Goal: Navigation & Orientation: Find specific page/section

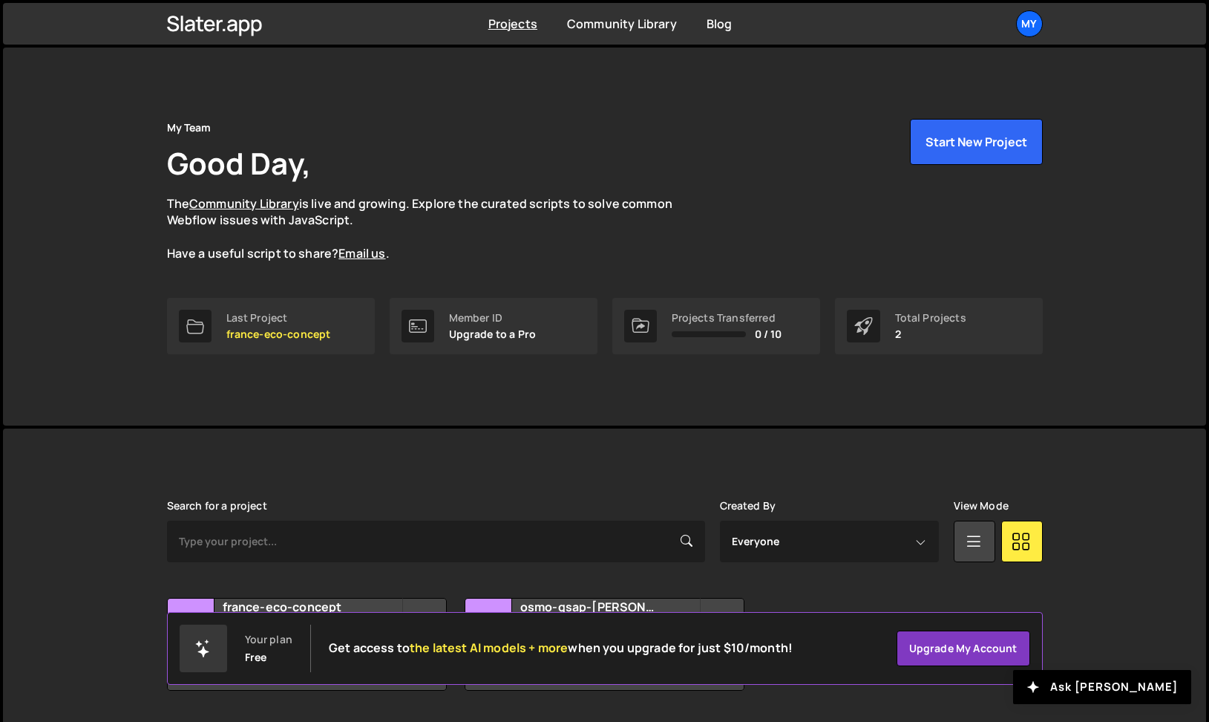
scroll to position [42, 0]
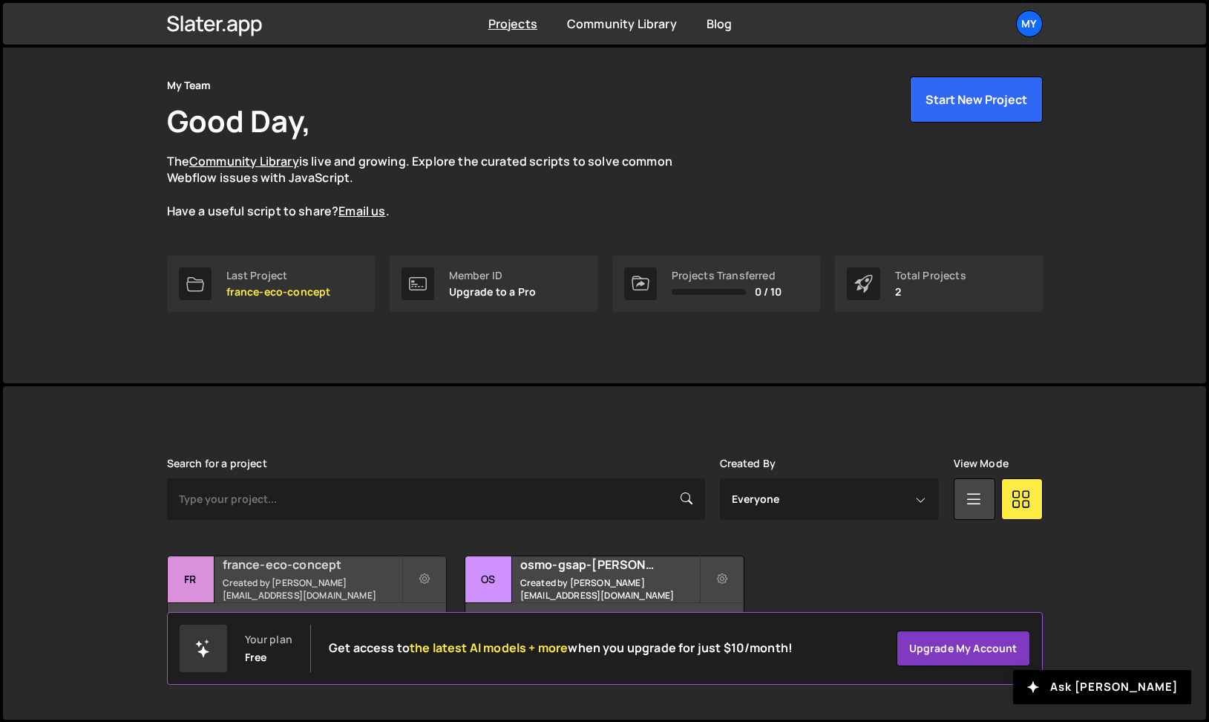
click at [321, 568] on h2 "france-eco-concept" at bounding box center [312, 564] width 179 height 16
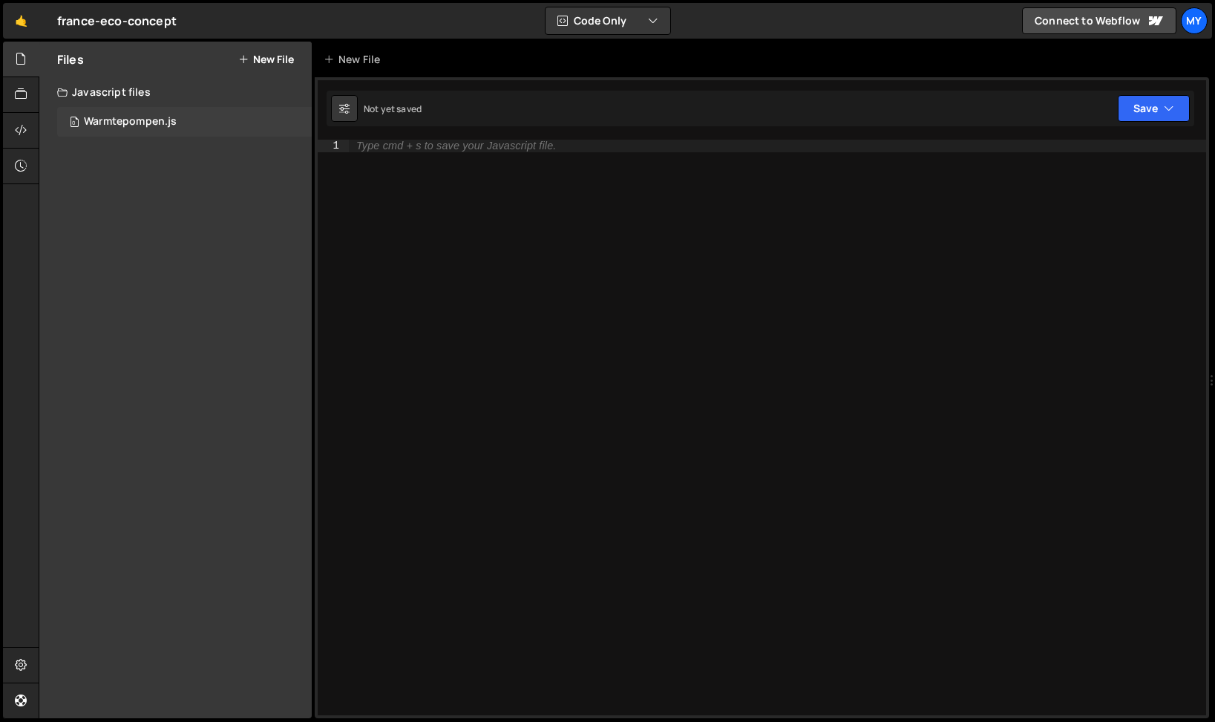
click at [152, 123] on div "Warmtepompen.js" at bounding box center [130, 121] width 93 height 13
click at [153, 120] on div "Warmtepompen.js" at bounding box center [130, 121] width 93 height 13
click at [23, 53] on icon at bounding box center [21, 58] width 12 height 16
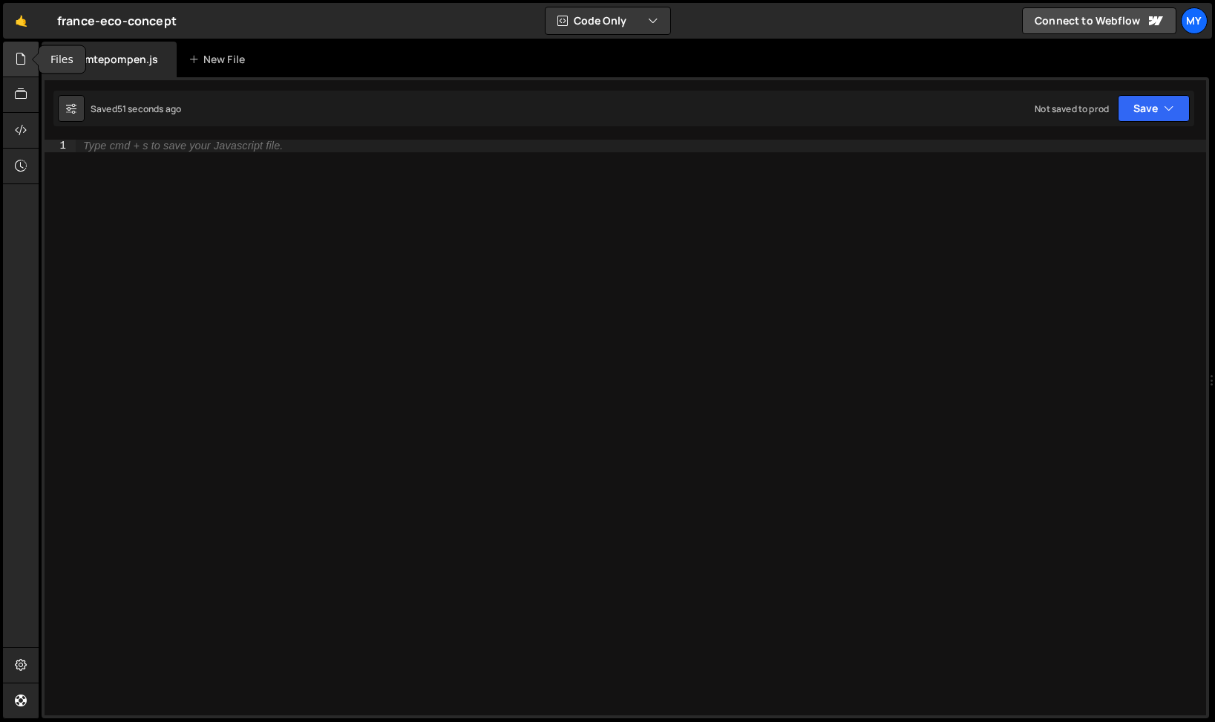
click at [26, 58] on icon at bounding box center [21, 58] width 12 height 16
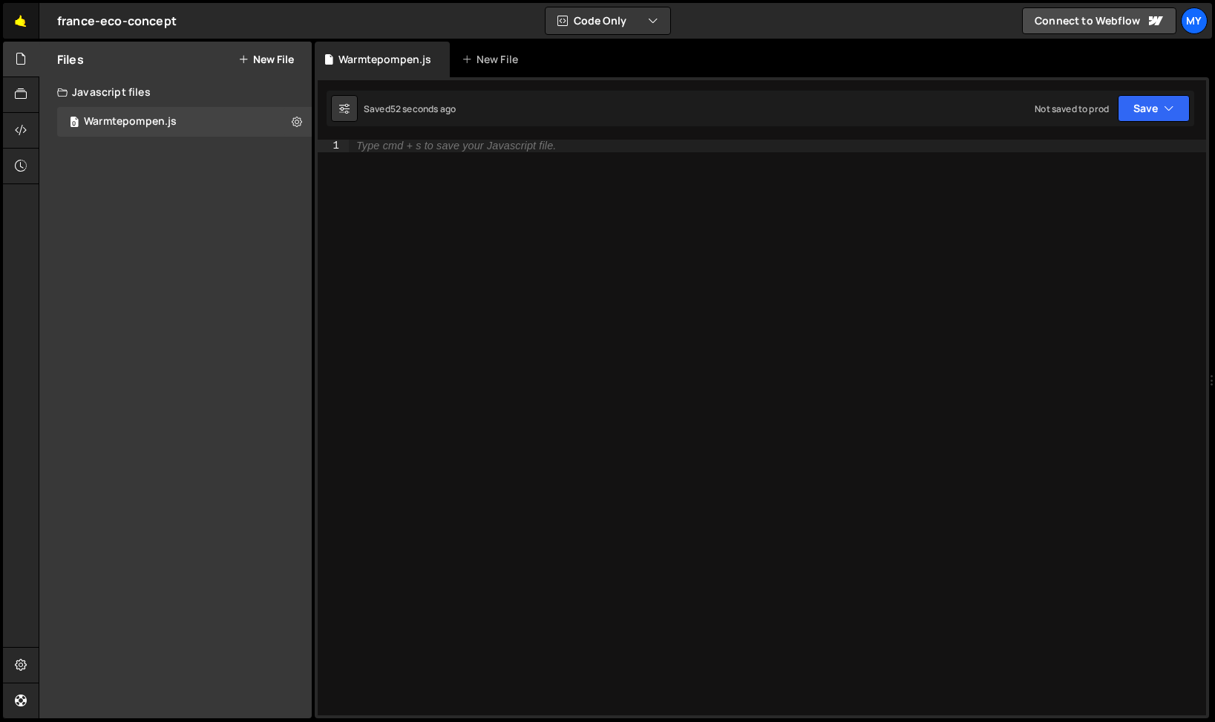
click at [25, 7] on link "🤙" at bounding box center [21, 21] width 36 height 36
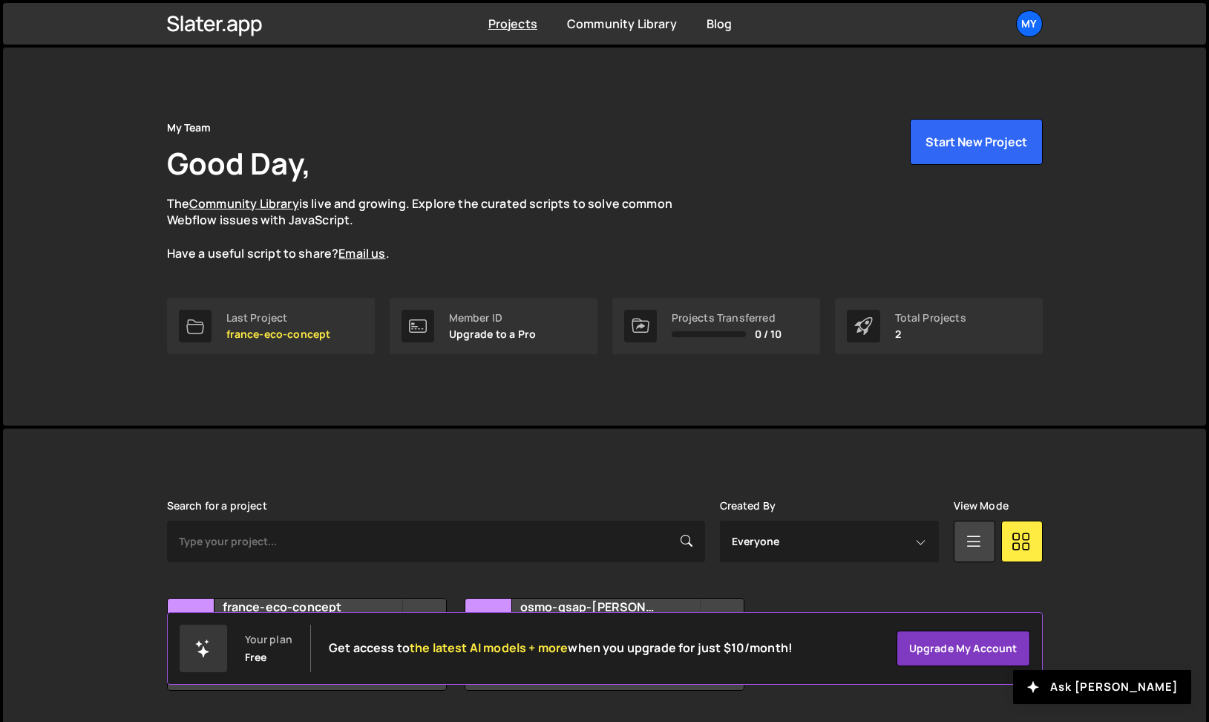
scroll to position [42, 0]
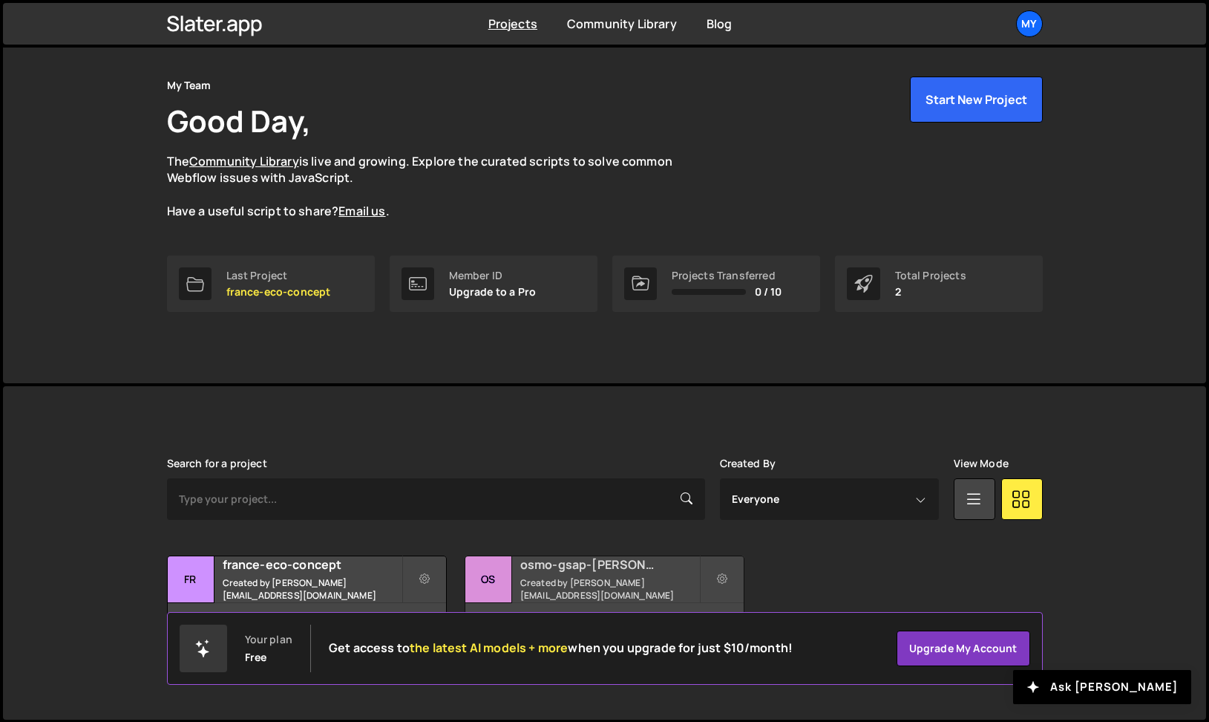
click at [560, 572] on h2 "osmo-gsap-[PERSON_NAME]" at bounding box center [609, 564] width 179 height 16
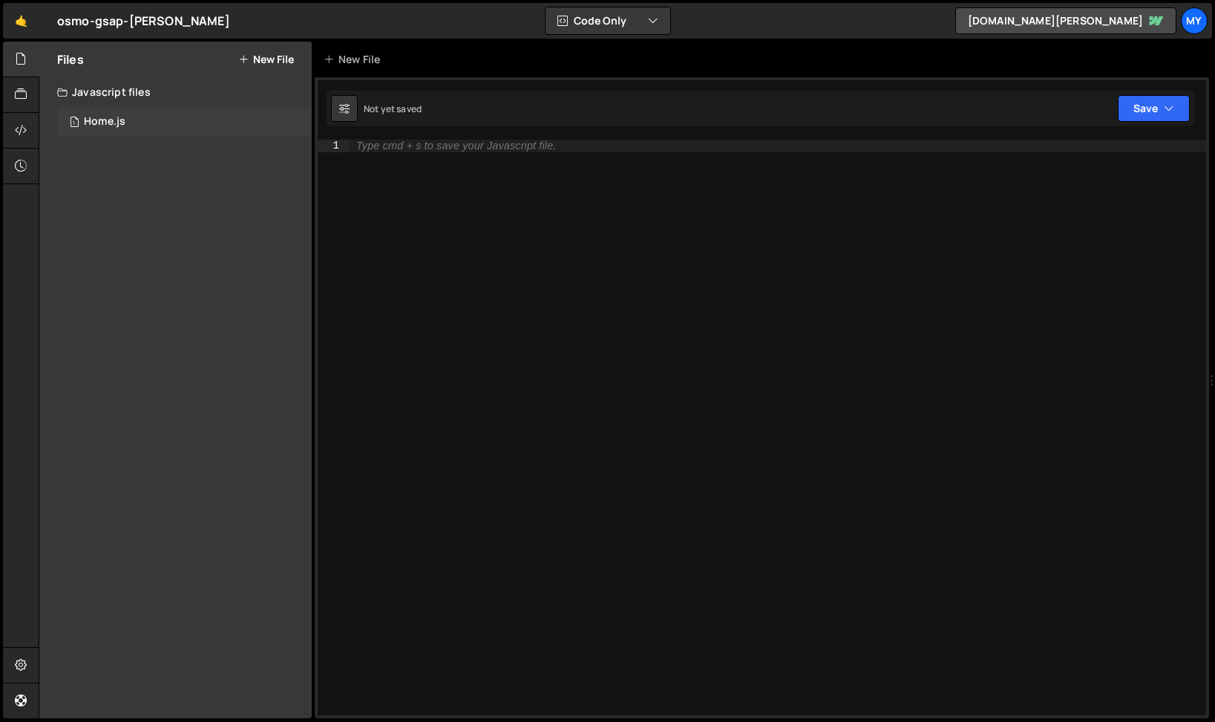
click at [157, 115] on div "1 Home.js 0" at bounding box center [184, 122] width 255 height 30
click at [27, 20] on link "🤙" at bounding box center [21, 21] width 36 height 36
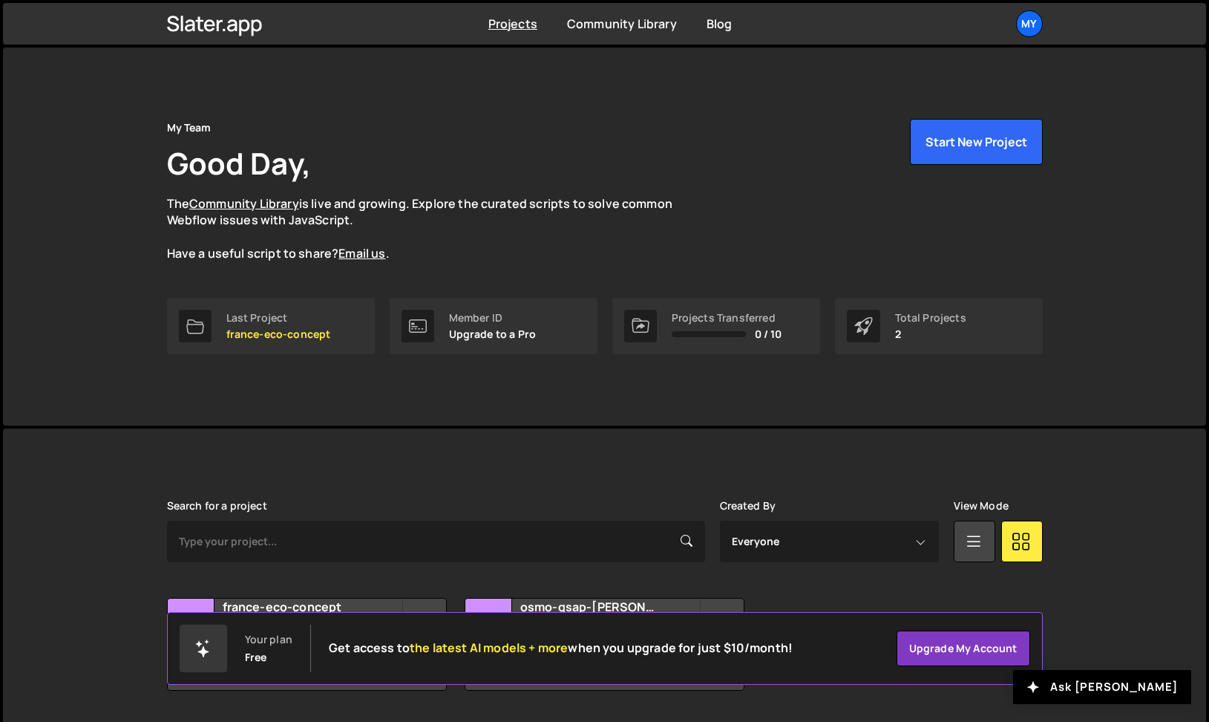
click at [273, 398] on div "My Team Good Day, The Community Library is live and growing. Explore the curate…" at bounding box center [605, 237] width 921 height 378
